Goal: Transaction & Acquisition: Book appointment/travel/reservation

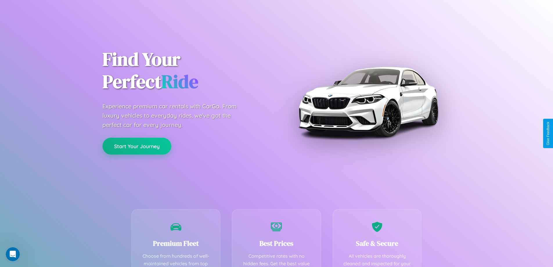
click at [137, 146] on button "Start Your Journey" at bounding box center [136, 146] width 69 height 17
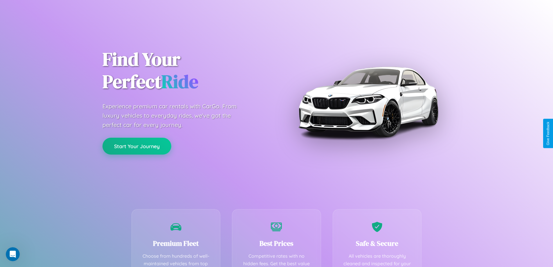
click at [137, 146] on button "Start Your Journey" at bounding box center [136, 146] width 69 height 17
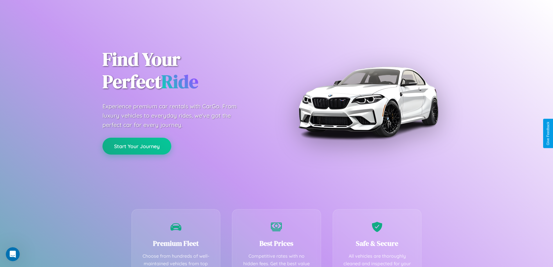
click at [137, 146] on button "Start Your Journey" at bounding box center [136, 146] width 69 height 17
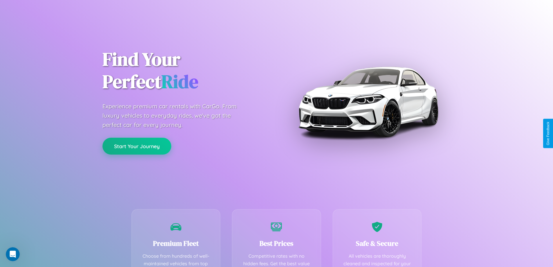
click at [137, 146] on button "Start Your Journey" at bounding box center [136, 146] width 69 height 17
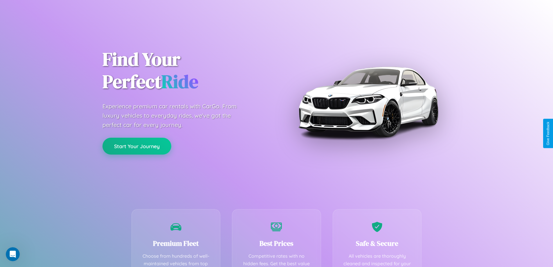
click at [137, 146] on button "Start Your Journey" at bounding box center [136, 146] width 69 height 17
